Goal: Task Accomplishment & Management: Complete application form

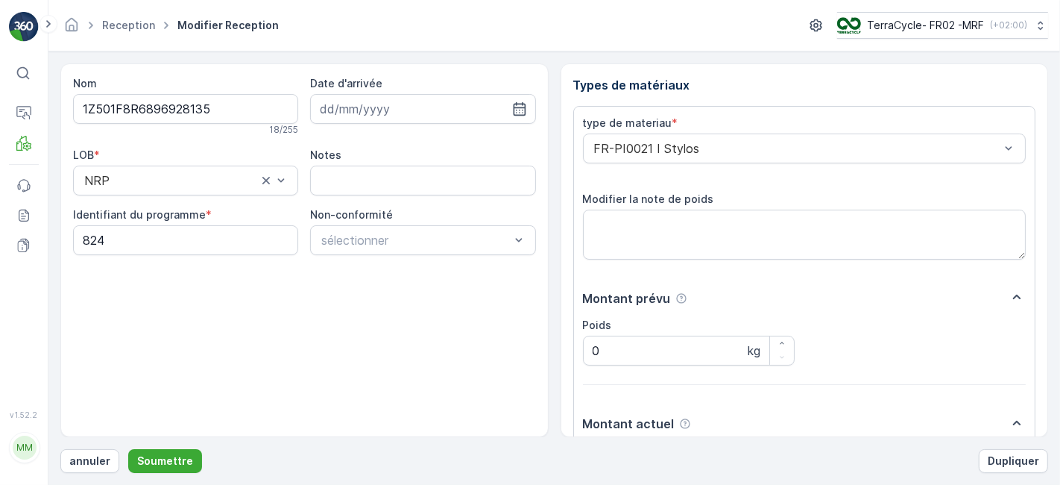
click at [128, 449] on button "Soumettre" at bounding box center [165, 461] width 74 height 24
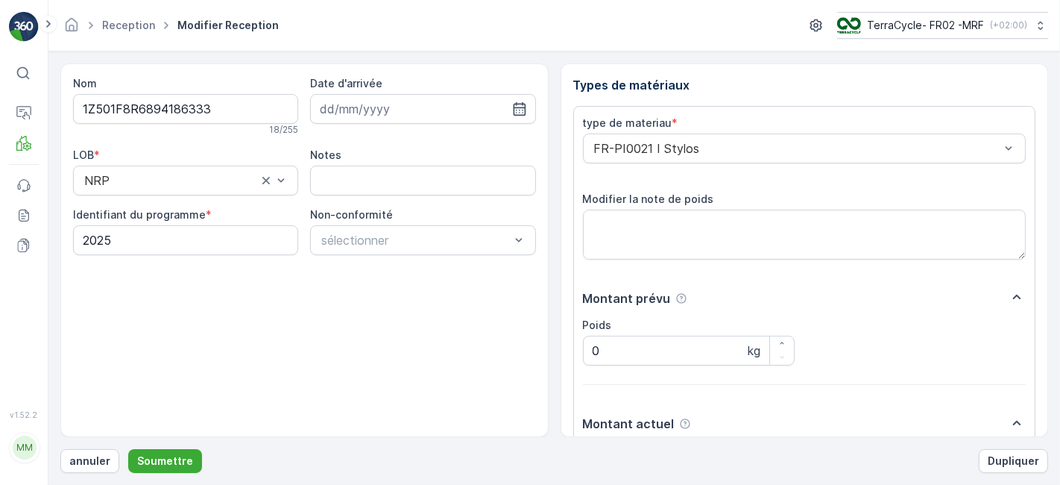
click at [128, 449] on button "Soumettre" at bounding box center [165, 461] width 74 height 24
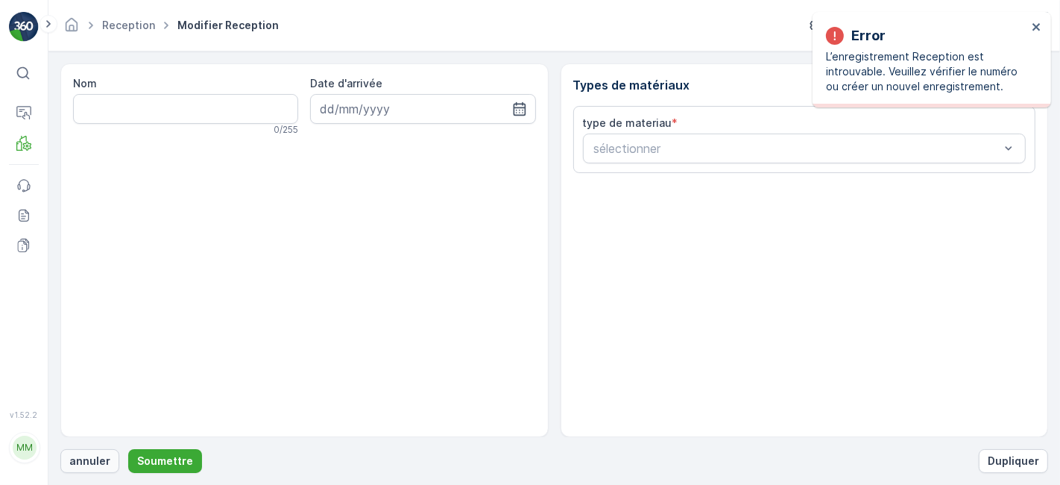
click at [97, 461] on p "annuler" at bounding box center [89, 460] width 41 height 15
click at [92, 456] on p "annuler" at bounding box center [89, 460] width 41 height 15
click at [75, 458] on p "annuler" at bounding box center [89, 460] width 41 height 15
click at [83, 456] on p "annuler" at bounding box center [89, 460] width 41 height 15
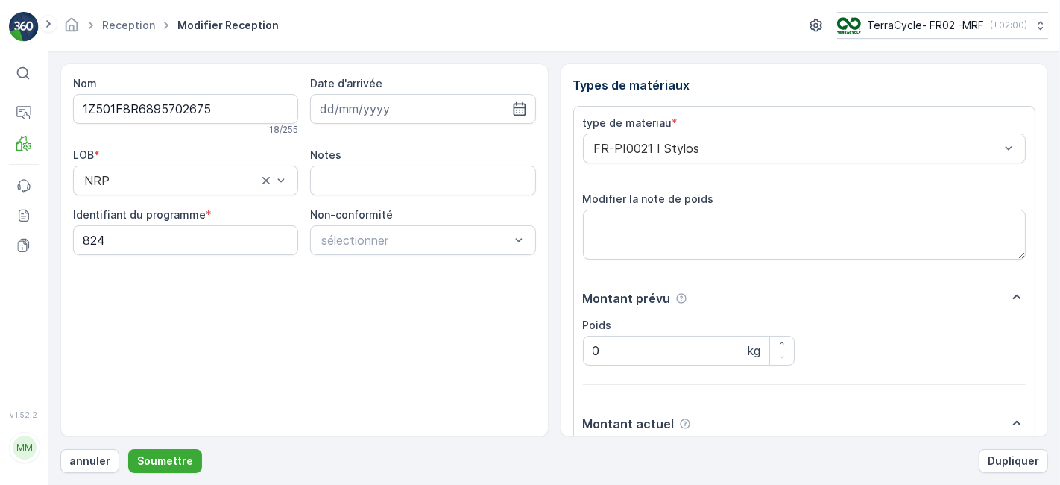
click at [128, 449] on button "Soumettre" at bounding box center [165, 461] width 74 height 24
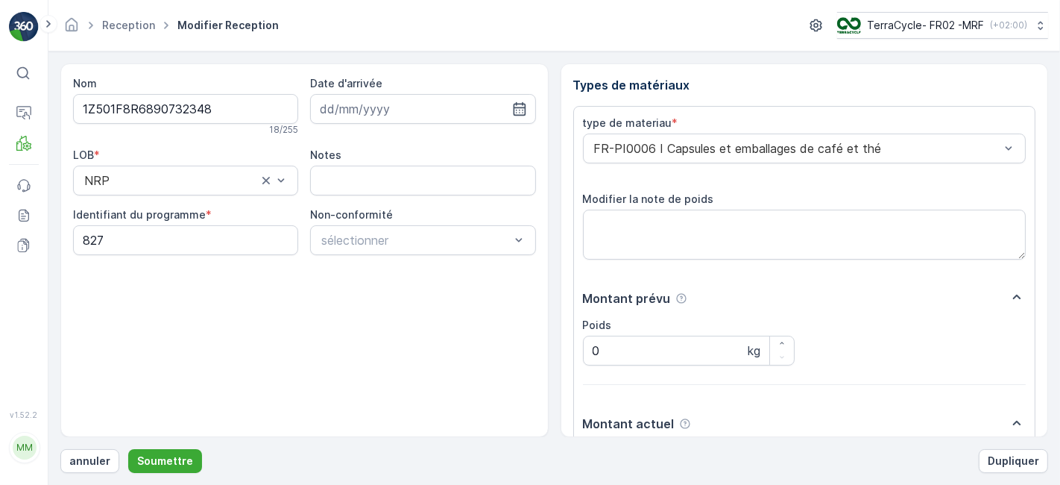
click at [128, 449] on button "Soumettre" at bounding box center [165, 461] width 74 height 24
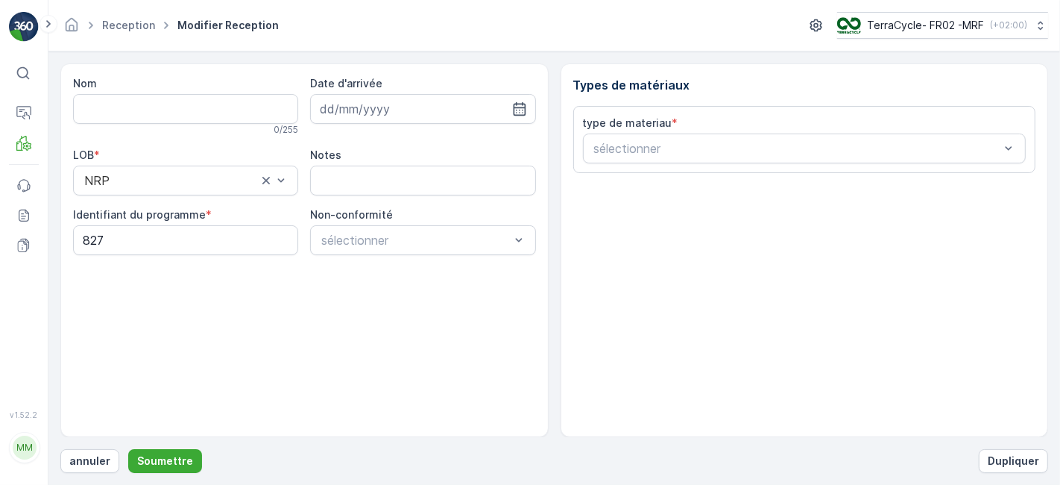
type input "1Z501F8R6898432596"
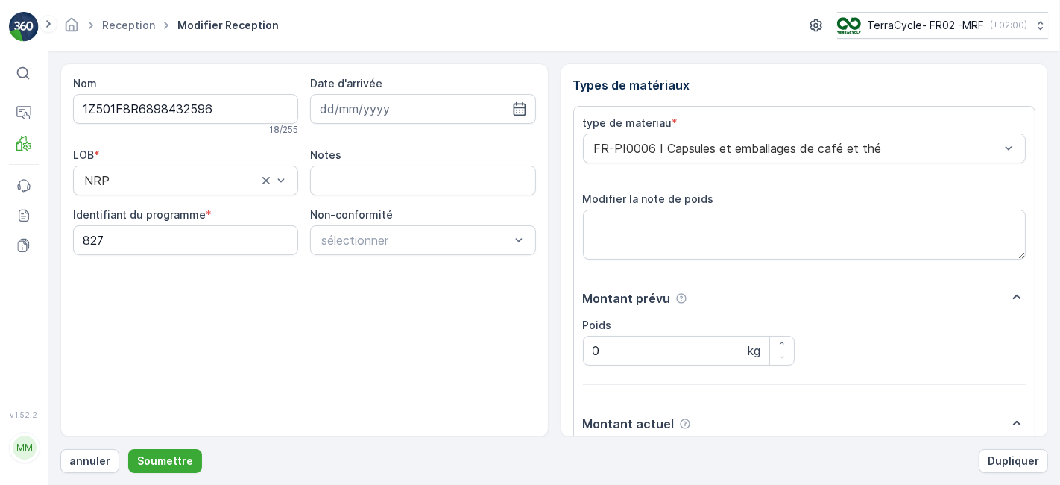
click at [128, 449] on button "Soumettre" at bounding box center [165, 461] width 74 height 24
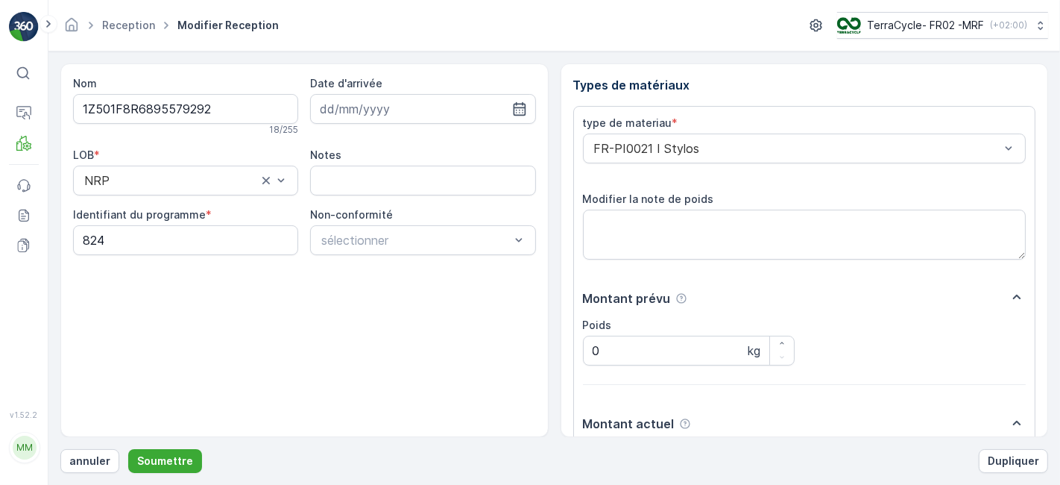
click at [128, 449] on button "Soumettre" at bounding box center [165, 461] width 74 height 24
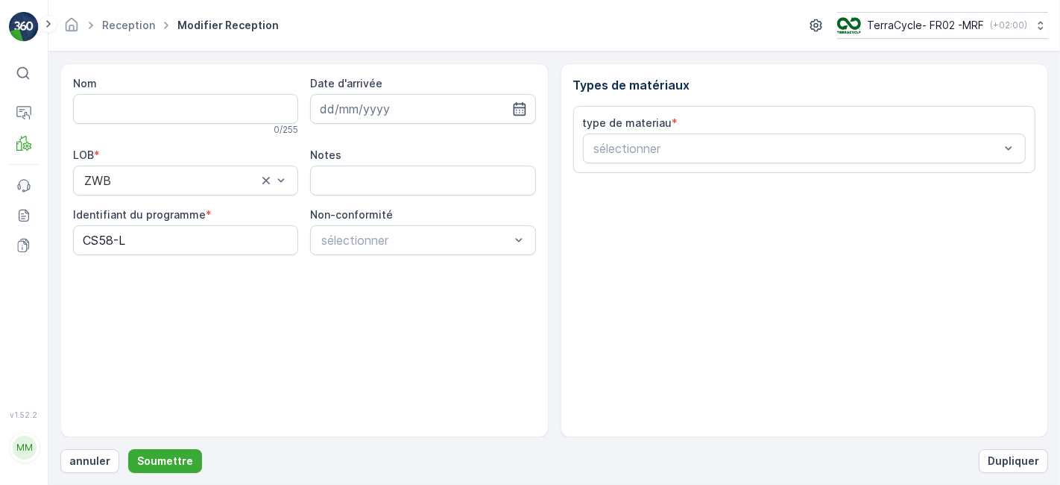
type input "1Z501F8R9195805412"
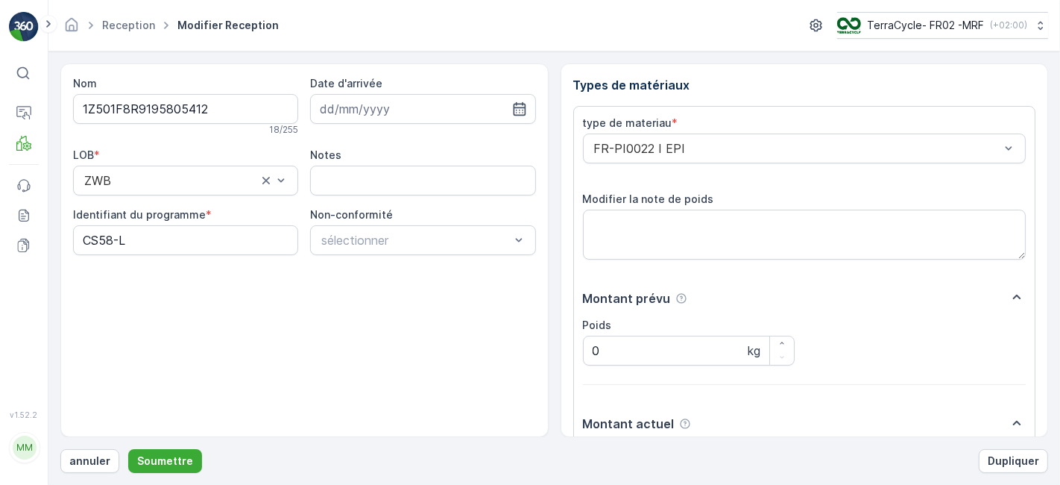
click at [128, 449] on button "Soumettre" at bounding box center [165, 461] width 74 height 24
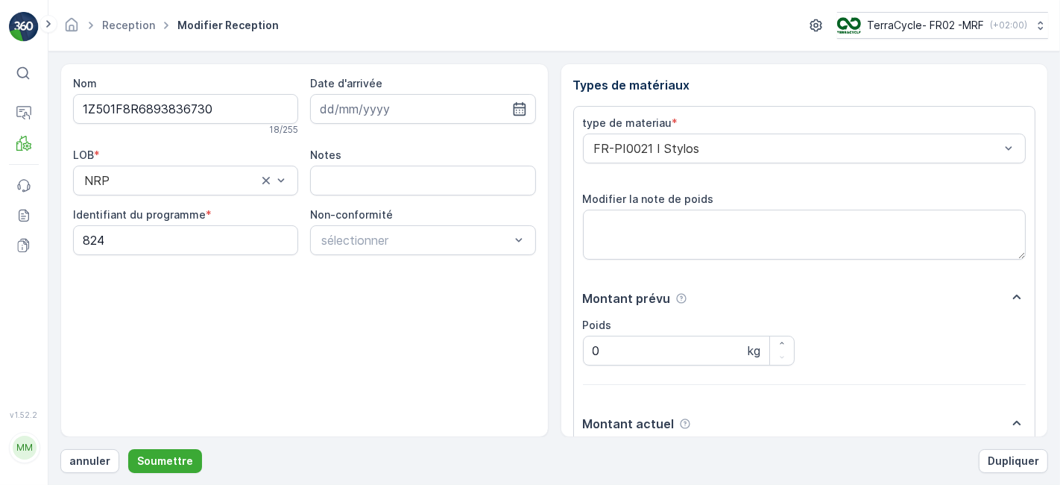
click at [128, 449] on button "Soumettre" at bounding box center [165, 461] width 74 height 24
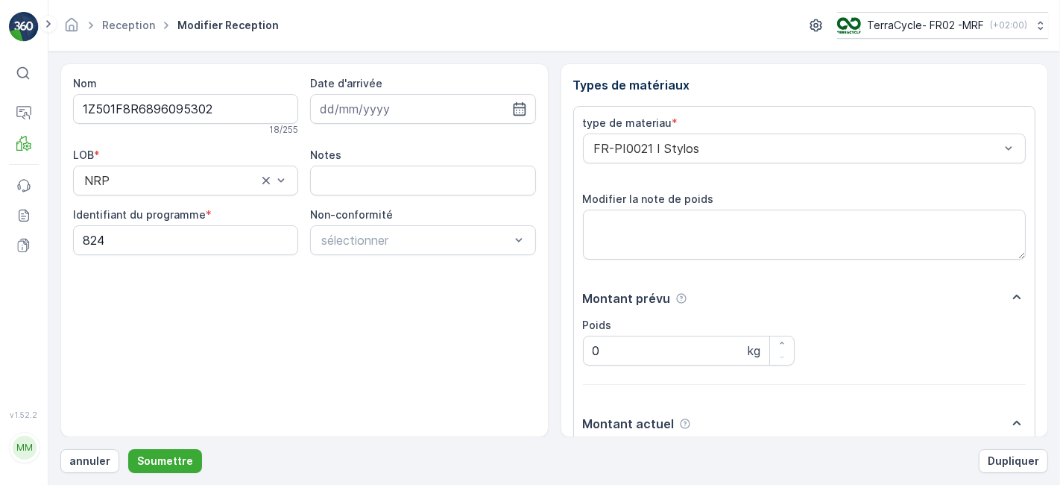
click at [128, 449] on button "Soumettre" at bounding box center [165, 461] width 74 height 24
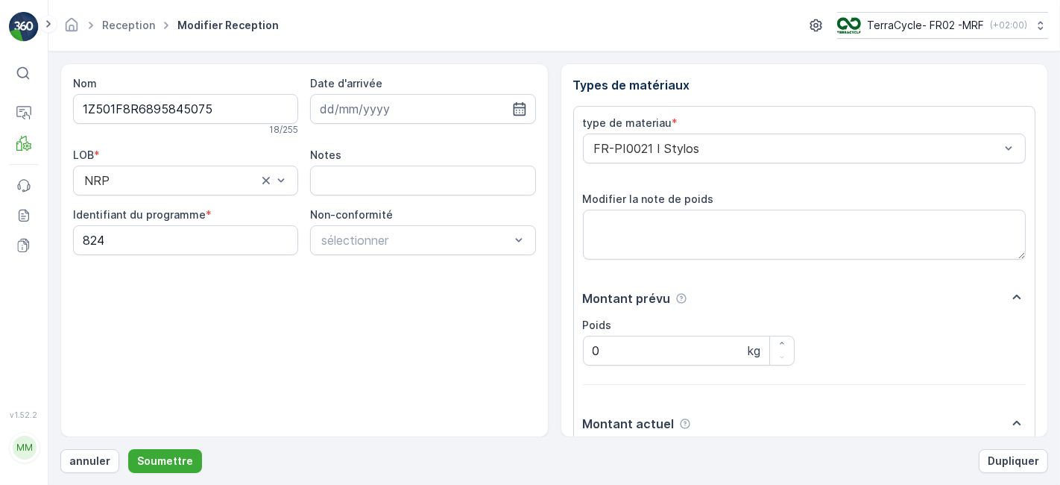
click at [128, 449] on button "Soumettre" at bounding box center [165, 461] width 74 height 24
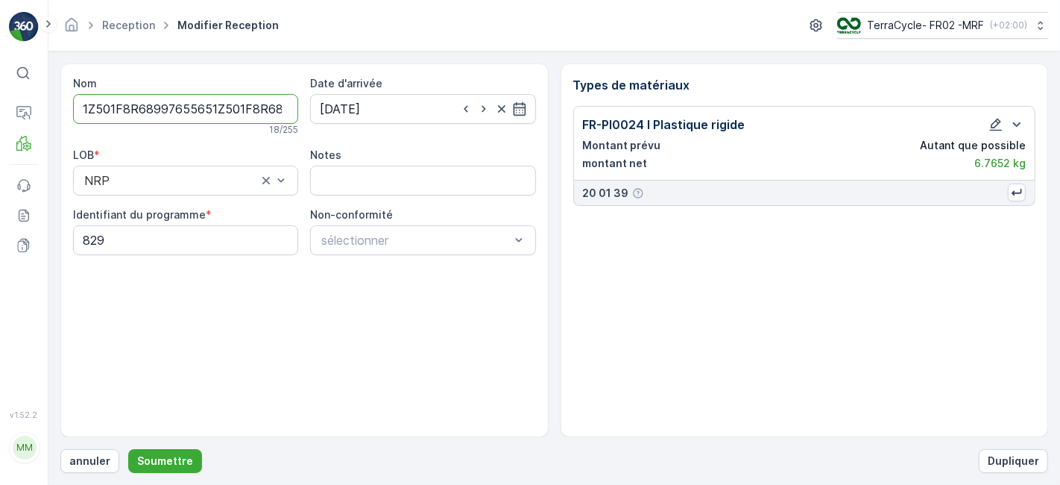
type input "1Z501F8R68997655651Z501F8R6899871075"
click at [128, 449] on button "Soumettre" at bounding box center [165, 461] width 74 height 24
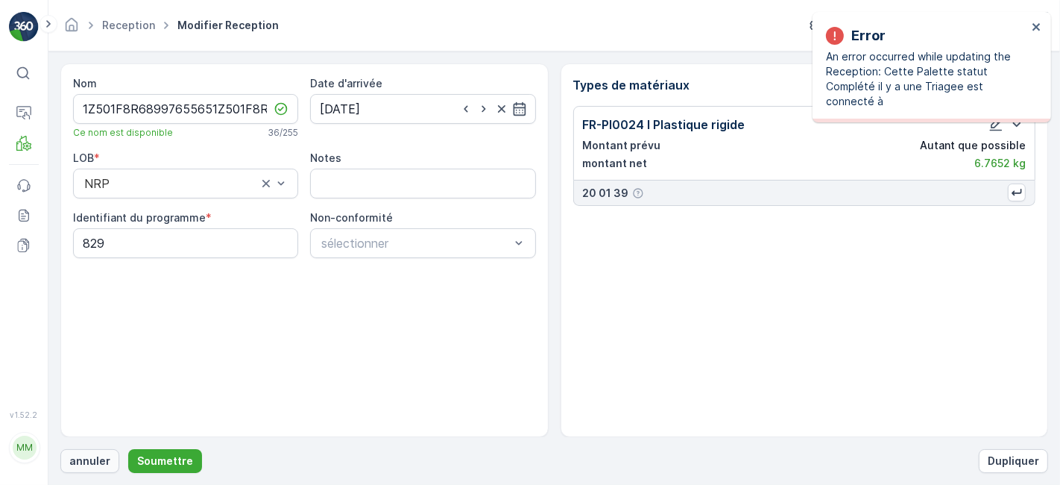
click at [90, 461] on p "annuler" at bounding box center [89, 460] width 41 height 15
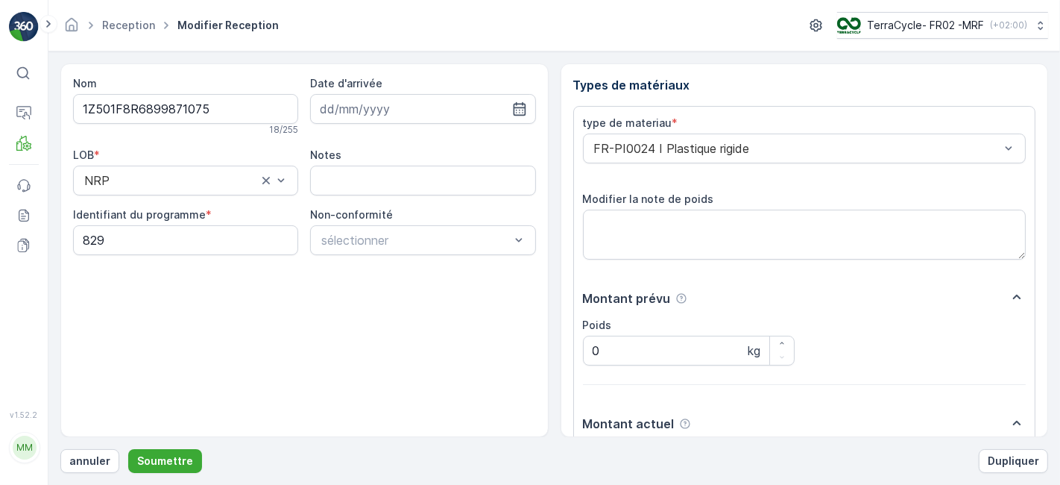
click at [128, 449] on button "Soumettre" at bounding box center [165, 461] width 74 height 24
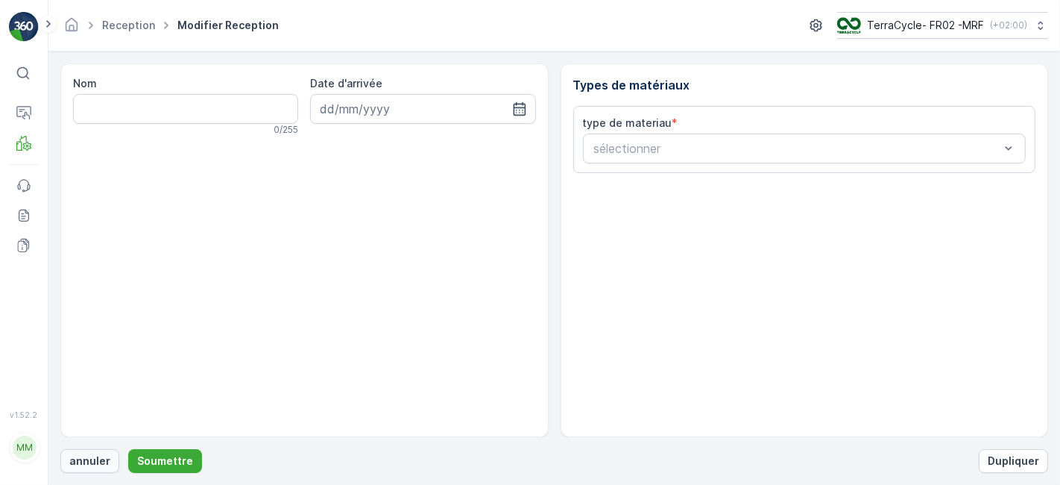
click at [92, 456] on p "annuler" at bounding box center [89, 460] width 41 height 15
click at [81, 459] on p "annuler" at bounding box center [89, 460] width 41 height 15
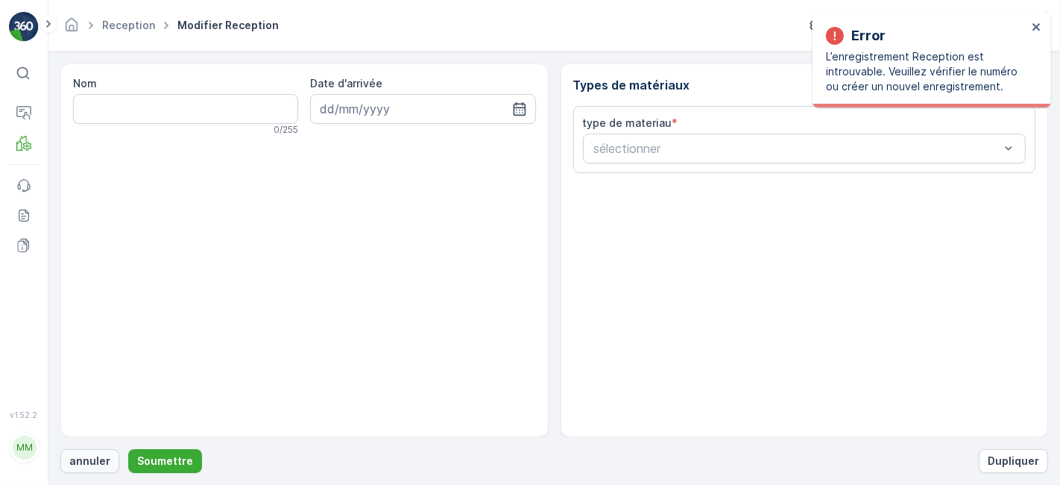
click at [87, 462] on p "annuler" at bounding box center [89, 460] width 41 height 15
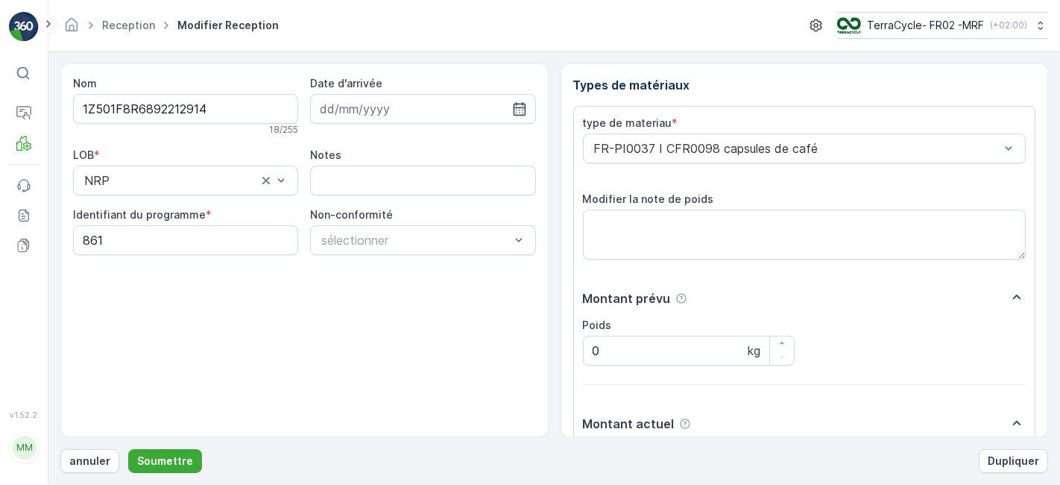
click at [128, 449] on button "Soumettre" at bounding box center [165, 461] width 74 height 24
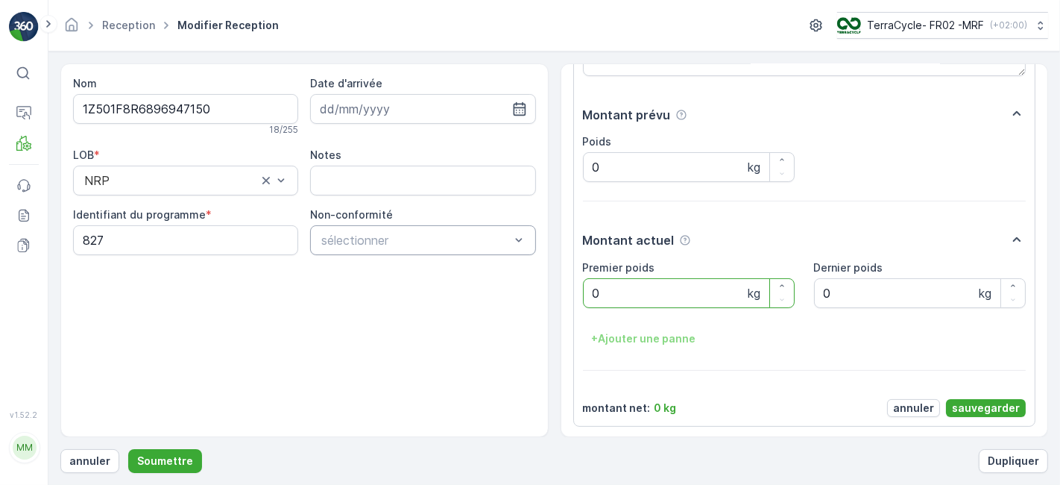
click at [437, 250] on div "sélectionner" at bounding box center [422, 240] width 225 height 30
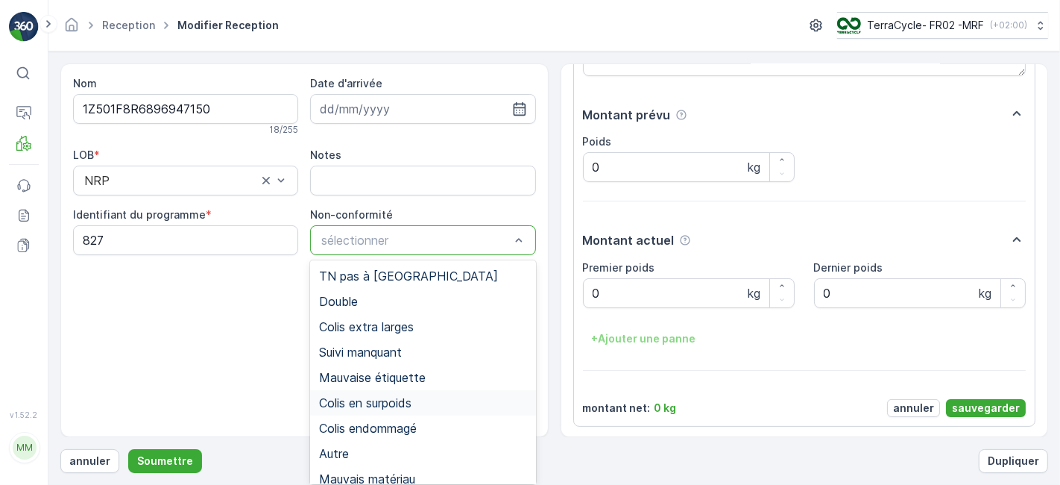
click at [371, 399] on span "Colis en surpoids" at bounding box center [365, 402] width 92 height 13
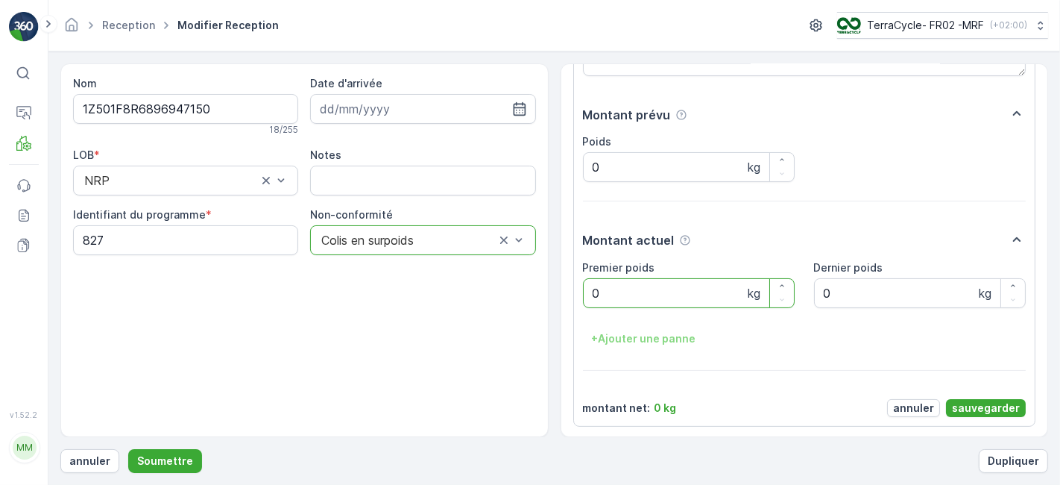
click at [615, 297] on poids "0" at bounding box center [689, 293] width 212 height 30
type poids "21.18"
click at [997, 400] on p "sauvegarder" at bounding box center [986, 407] width 68 height 15
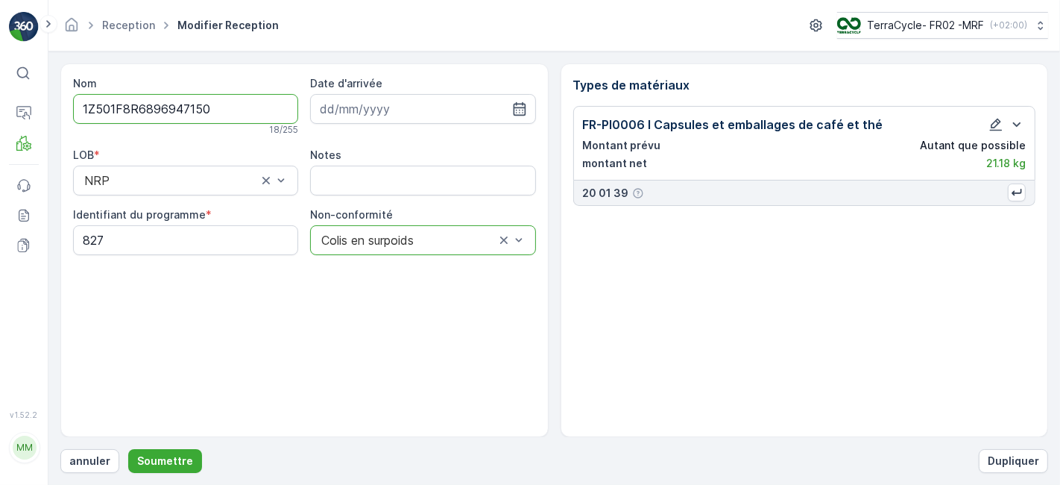
scroll to position [0, 0]
click at [139, 460] on p "Soumettre" at bounding box center [165, 460] width 56 height 15
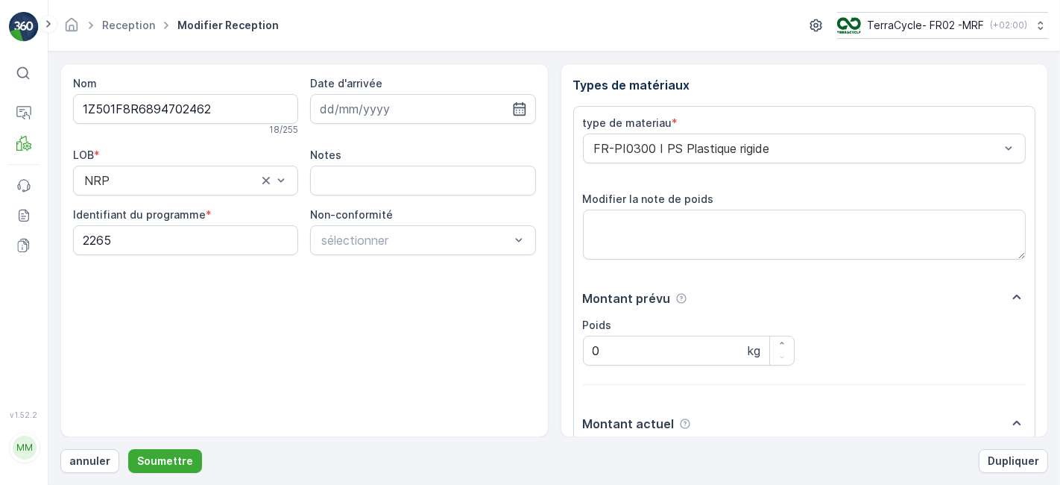
click at [128, 449] on button "Soumettre" at bounding box center [165, 461] width 74 height 24
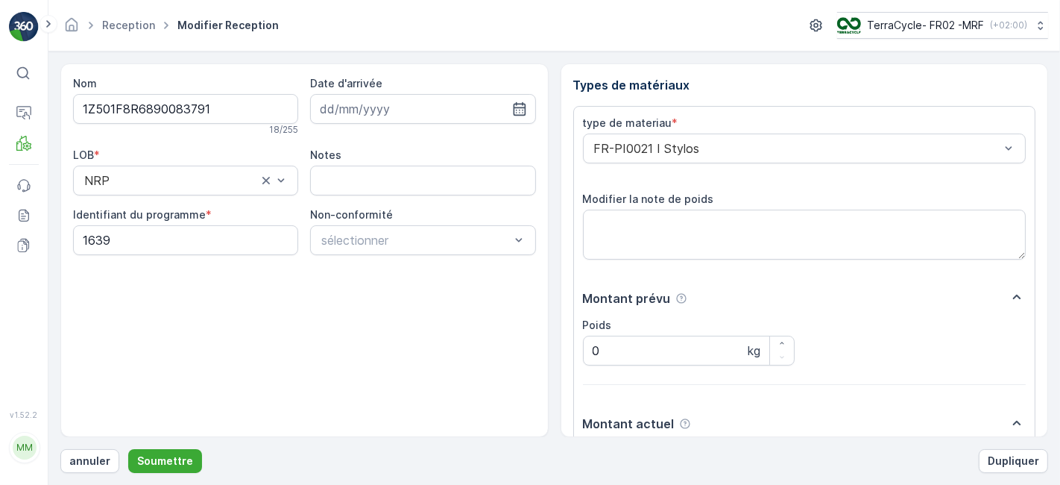
click at [128, 449] on button "Soumettre" at bounding box center [165, 461] width 74 height 24
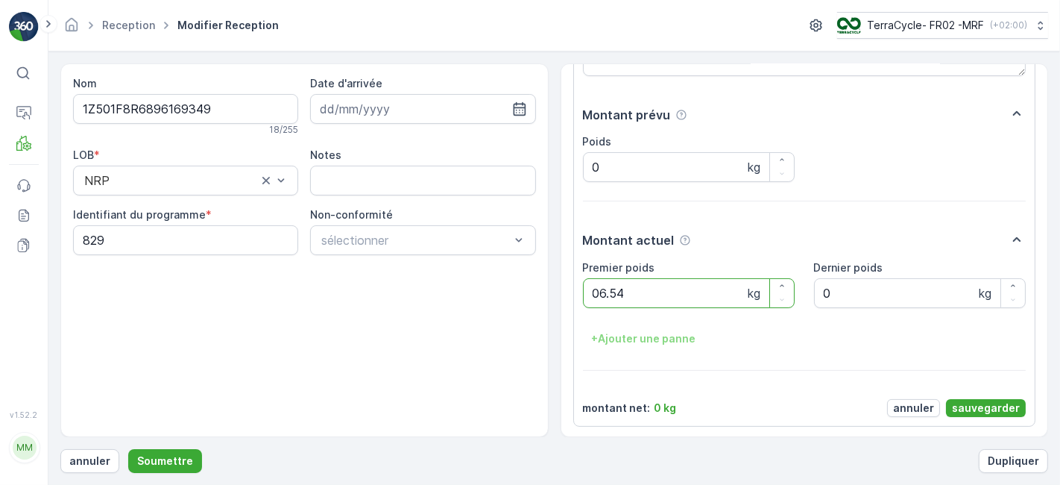
click at [128, 449] on button "Soumettre" at bounding box center [165, 461] width 74 height 24
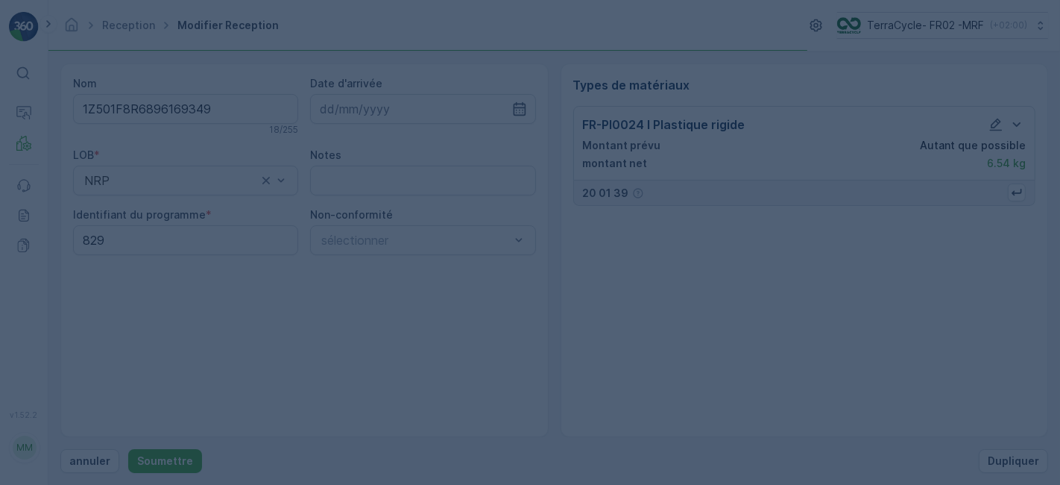
scroll to position [0, 0]
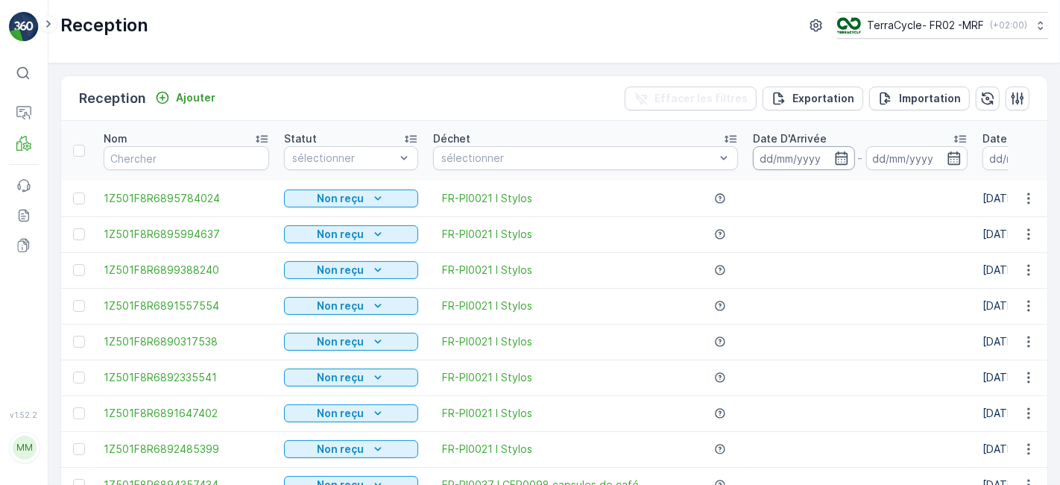
click at [767, 157] on input at bounding box center [804, 158] width 102 height 24
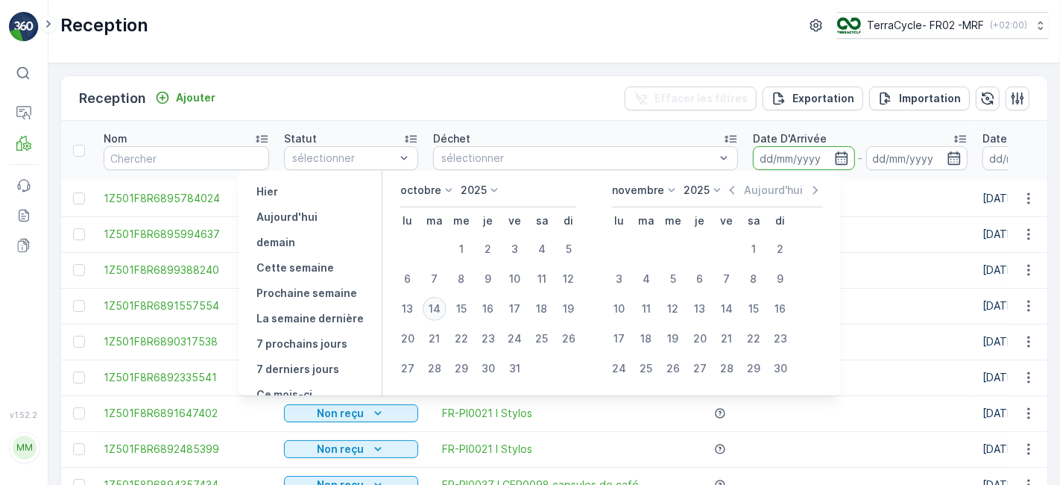
click at [445, 311] on div "14" at bounding box center [435, 309] width 24 height 24
type input "[DATE]"
click at [445, 311] on div "14" at bounding box center [435, 309] width 24 height 24
type input "[DATE]"
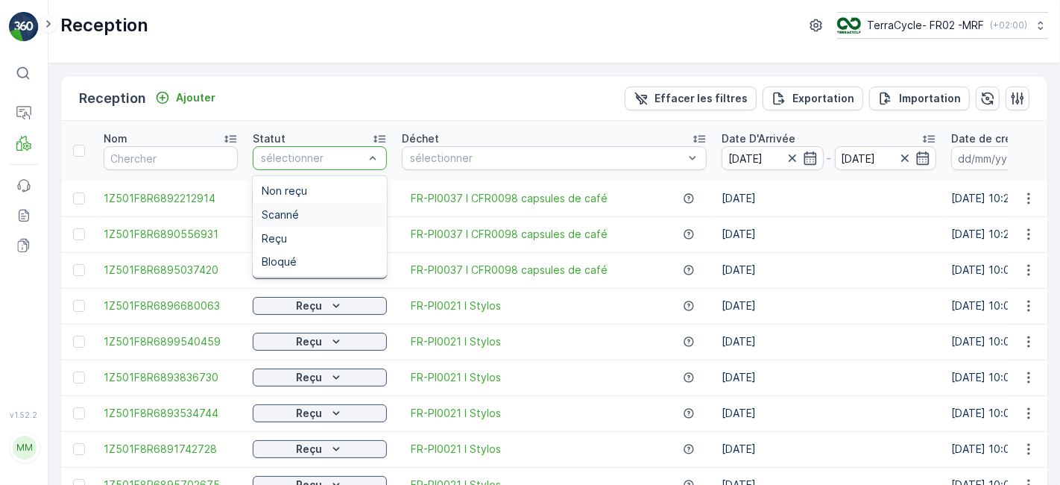
click at [315, 212] on div "Scanné" at bounding box center [320, 215] width 116 height 12
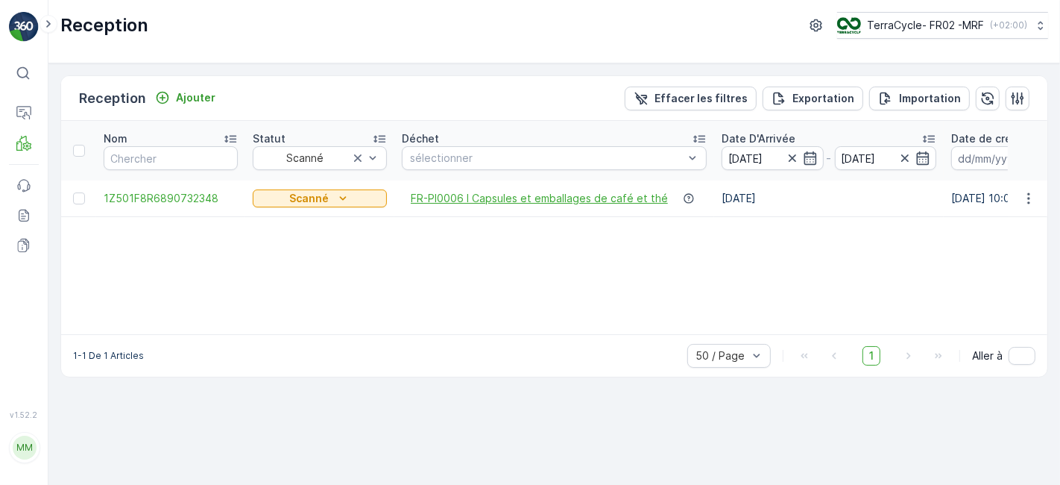
click at [453, 196] on span "FR-PI0006 I Capsules et emballages de café et thé" at bounding box center [539, 198] width 257 height 15
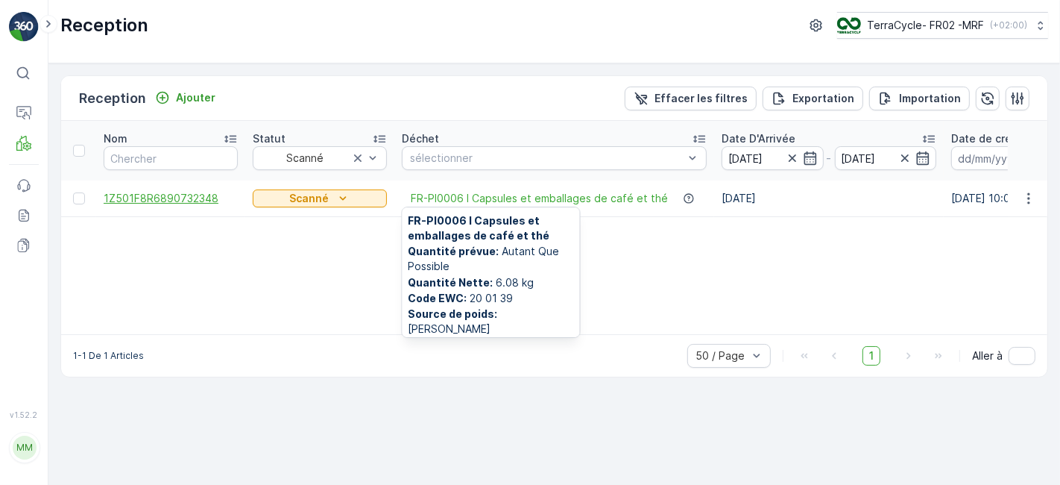
click at [142, 197] on span "1Z501F8R6890732348" at bounding box center [171, 198] width 134 height 15
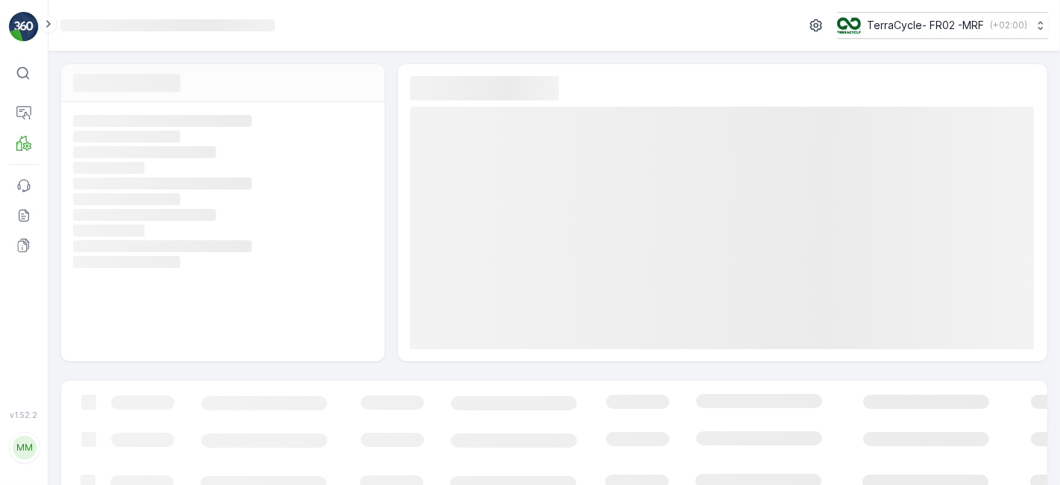
click at [142, 197] on rect at bounding box center [221, 198] width 296 height 13
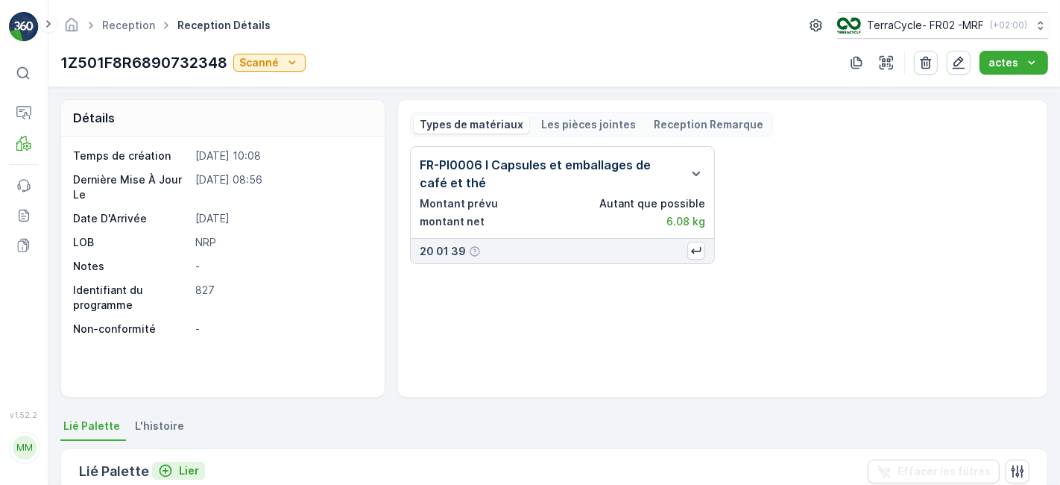
click at [160, 468] on icon "Lier" at bounding box center [166, 471] width 13 height 13
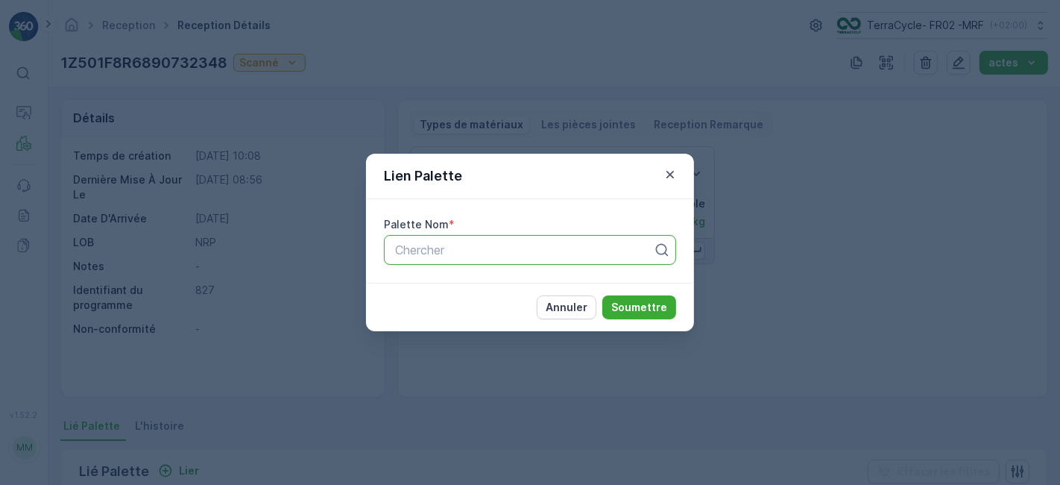
click at [444, 251] on div at bounding box center [524, 249] width 261 height 13
type input "1363"
click at [449, 286] on span "Parcel #1363" at bounding box center [429, 286] width 73 height 13
click at [627, 306] on p "Soumettre" at bounding box center [640, 307] width 56 height 15
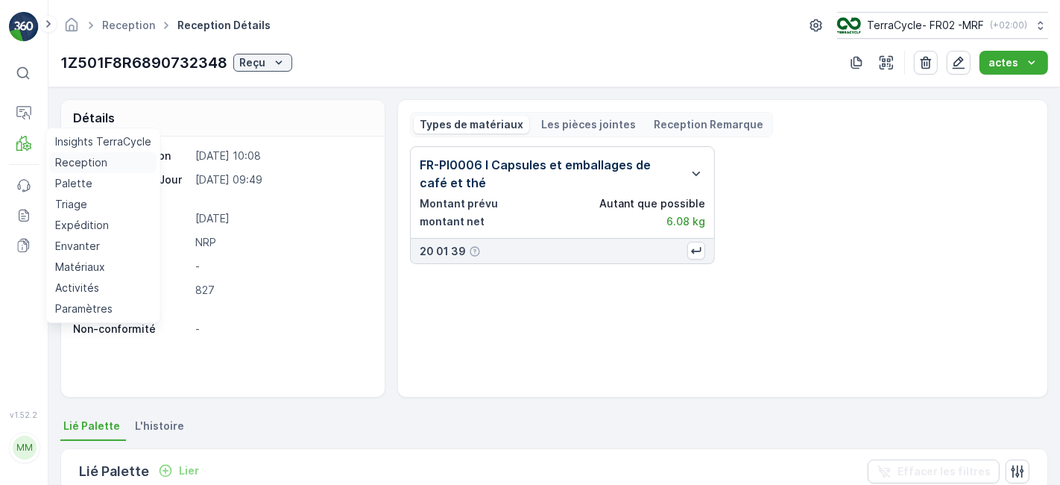
click at [63, 155] on p "Reception" at bounding box center [81, 162] width 52 height 15
